Goal: Find specific page/section: Find specific page/section

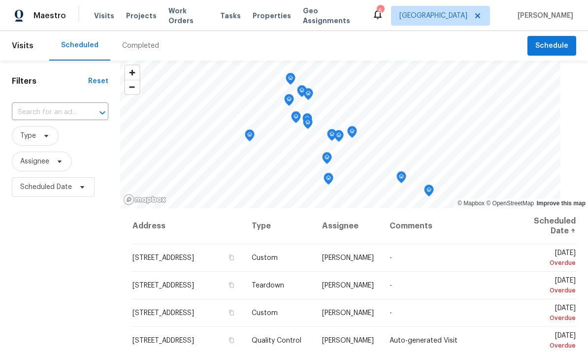
click at [264, 20] on span "Properties" at bounding box center [272, 16] width 38 height 10
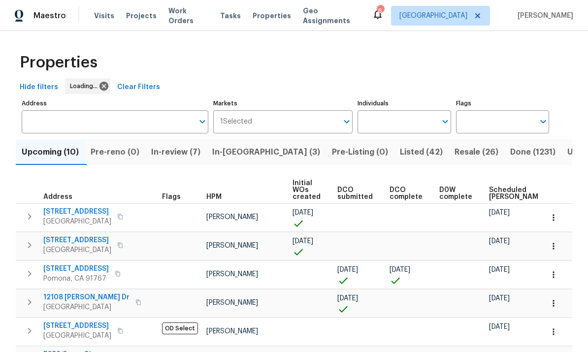
click at [414, 131] on input "Individuals" at bounding box center [397, 121] width 78 height 23
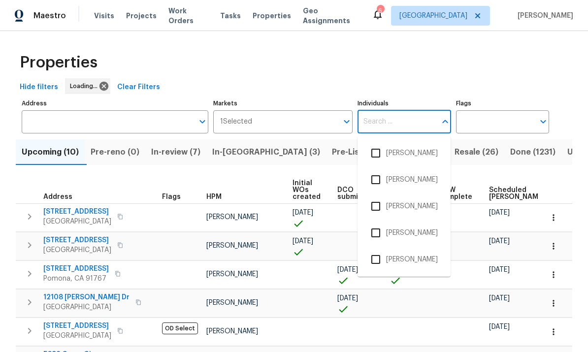
scroll to position [37, 0]
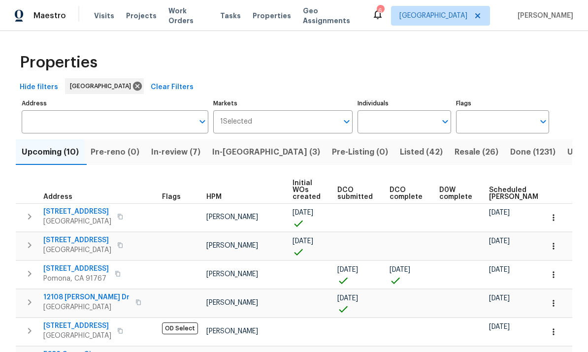
click at [405, 110] on input "Individuals" at bounding box center [397, 121] width 78 height 23
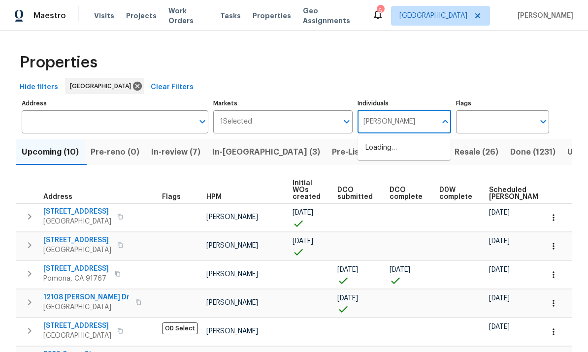
type input "[PERSON_NAME]"
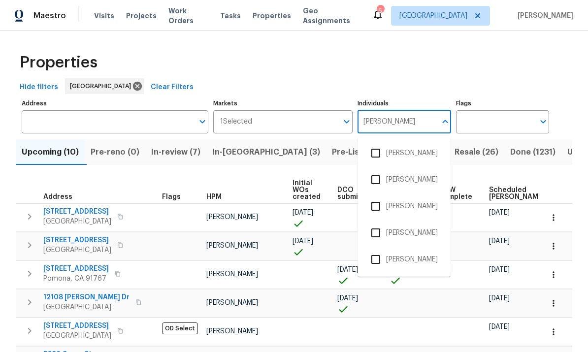
click at [378, 249] on input "checkbox" at bounding box center [375, 259] width 21 height 21
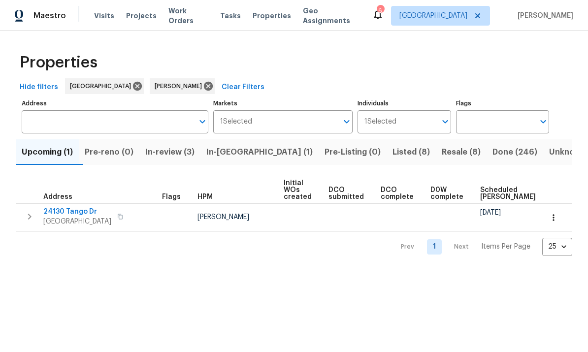
click at [487, 141] on button "Done (246)" at bounding box center [515, 152] width 57 height 26
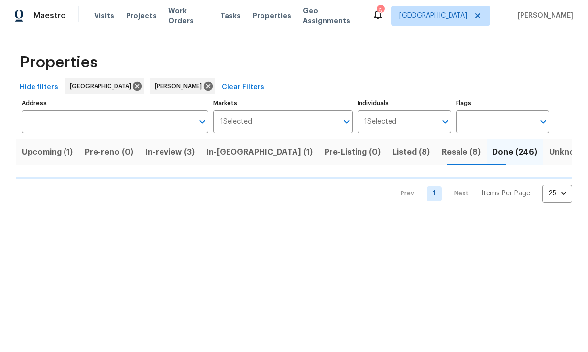
click at [436, 145] on button "Resale (8)" at bounding box center [461, 152] width 51 height 26
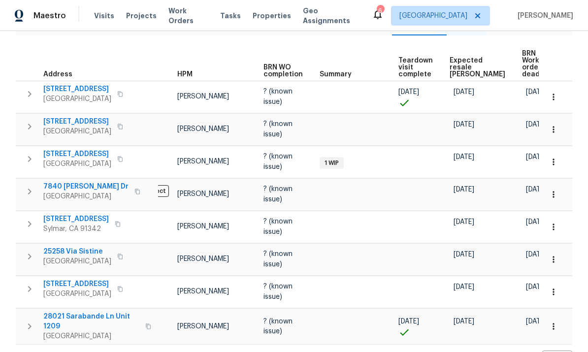
scroll to position [0, 29]
click at [556, 322] on icon "button" at bounding box center [554, 327] width 10 height 10
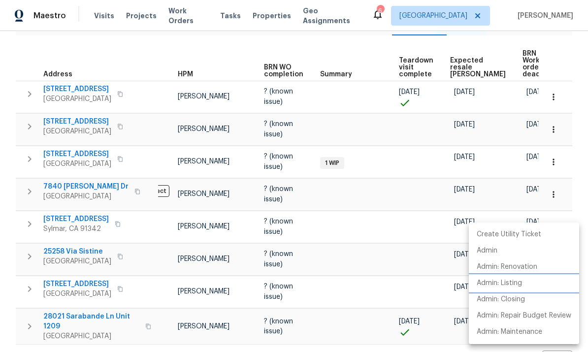
click at [520, 282] on p "Admin: Listing" at bounding box center [499, 283] width 45 height 10
